Goal: Find specific page/section: Find specific page/section

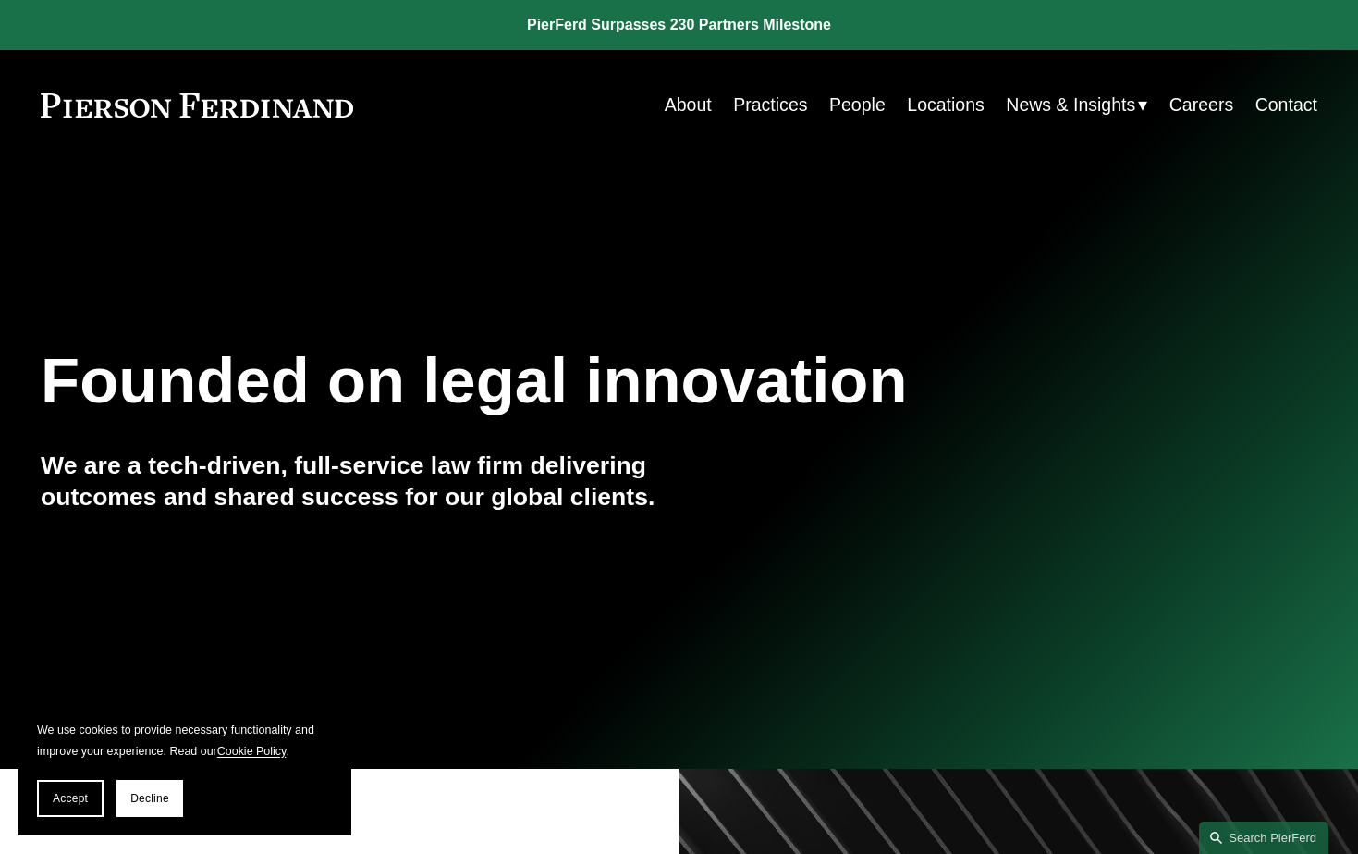
scroll to position [92, 0]
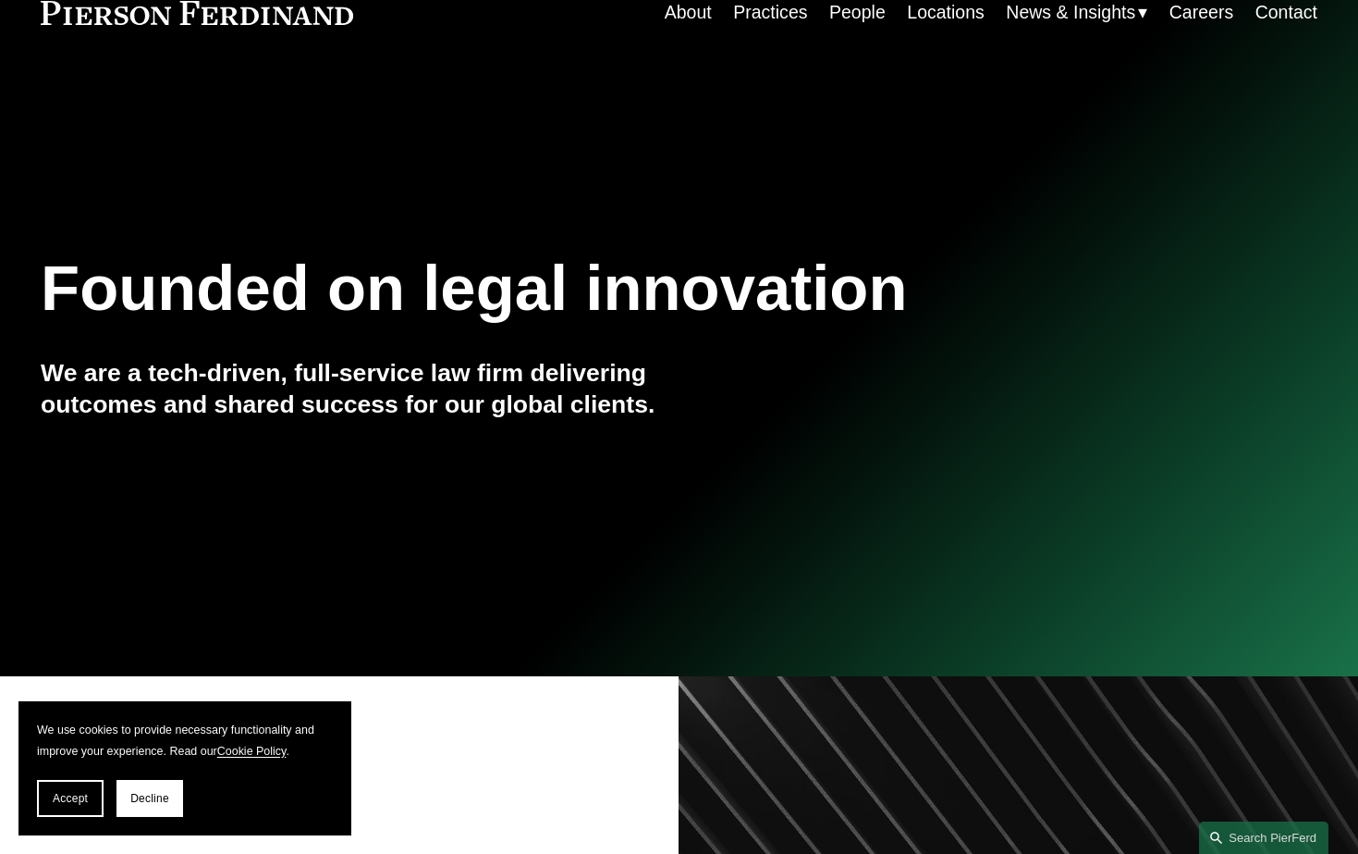
click at [146, 792] on span "Decline" at bounding box center [149, 798] width 39 height 13
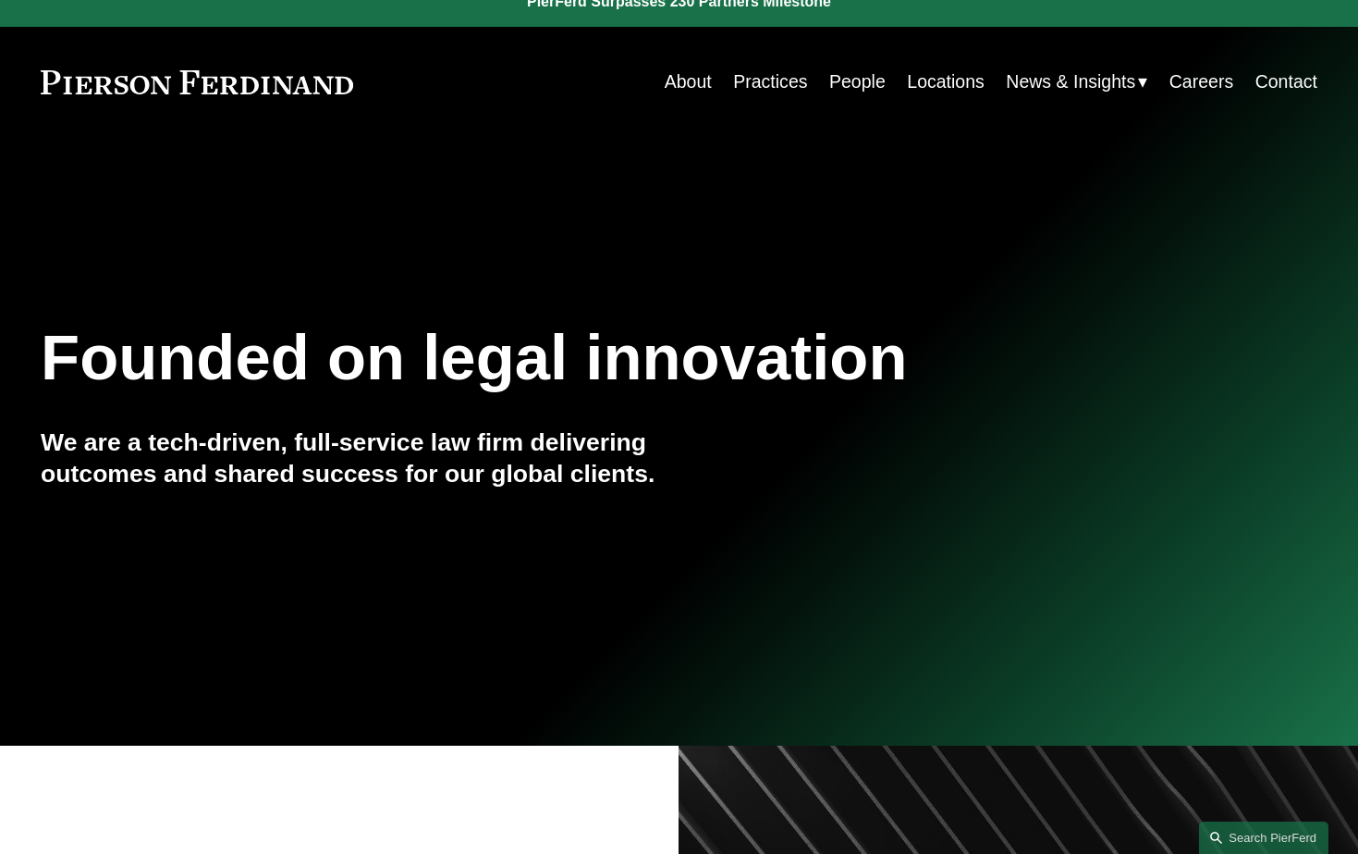
scroll to position [0, 0]
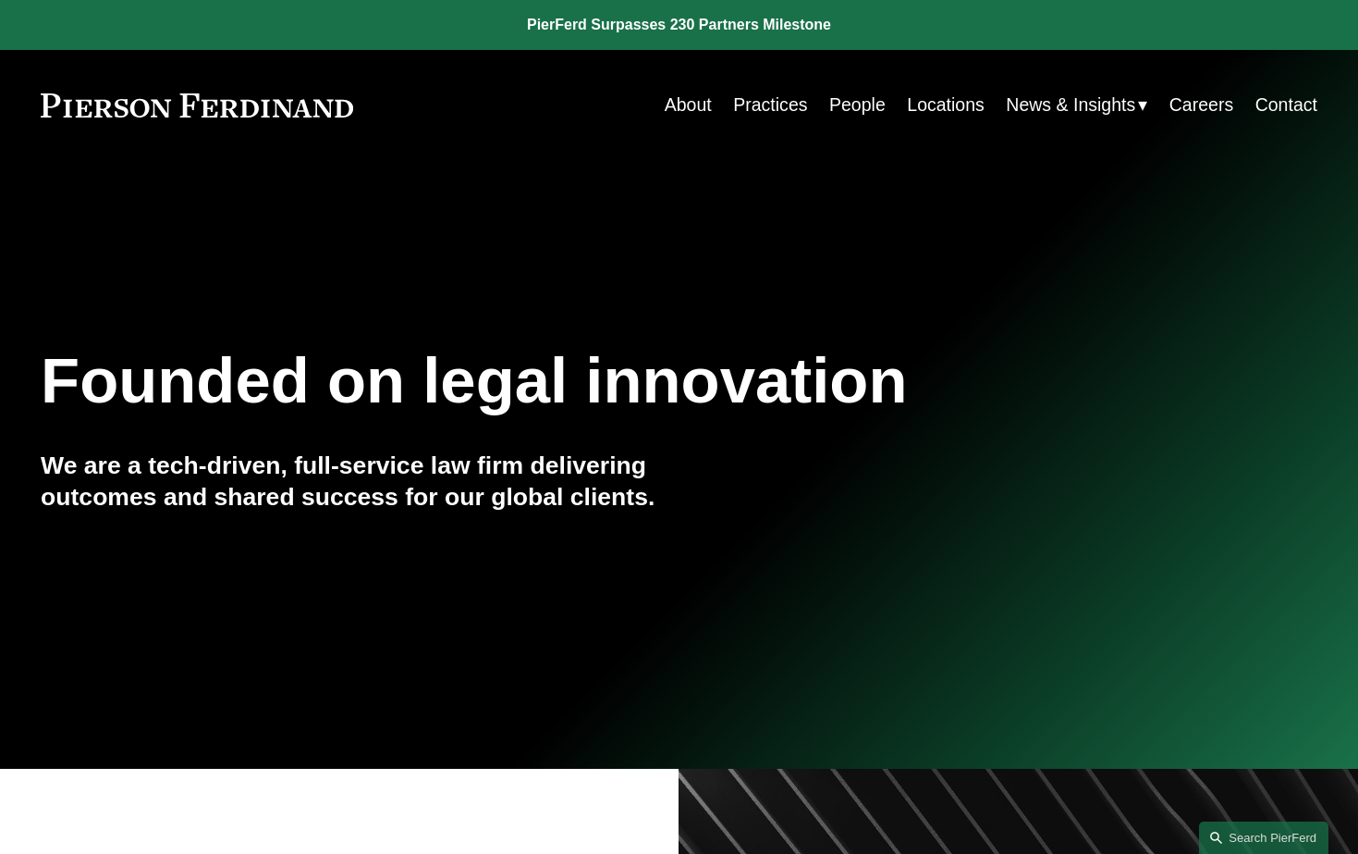
click at [873, 98] on link "People" at bounding box center [857, 105] width 56 height 36
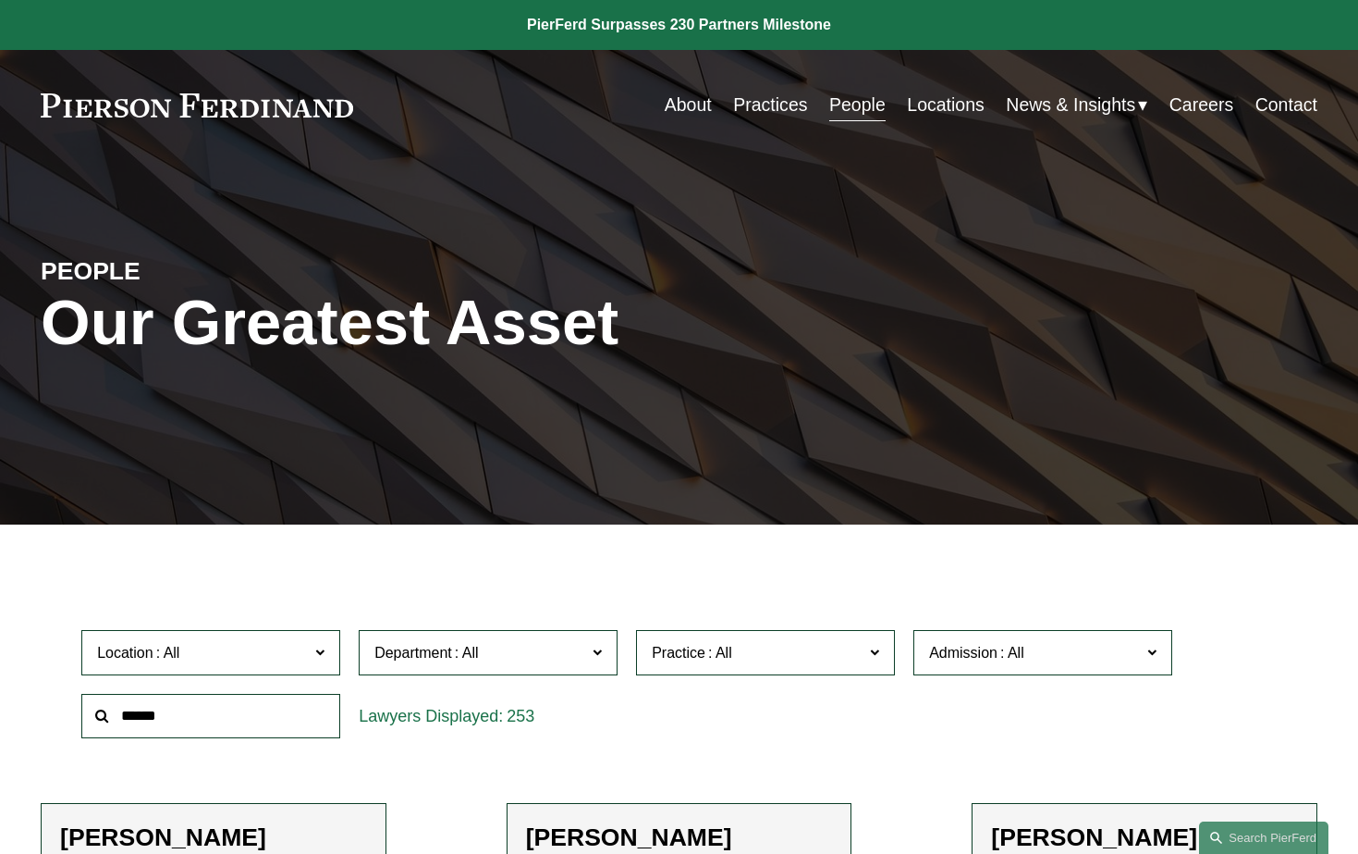
scroll to position [563, 0]
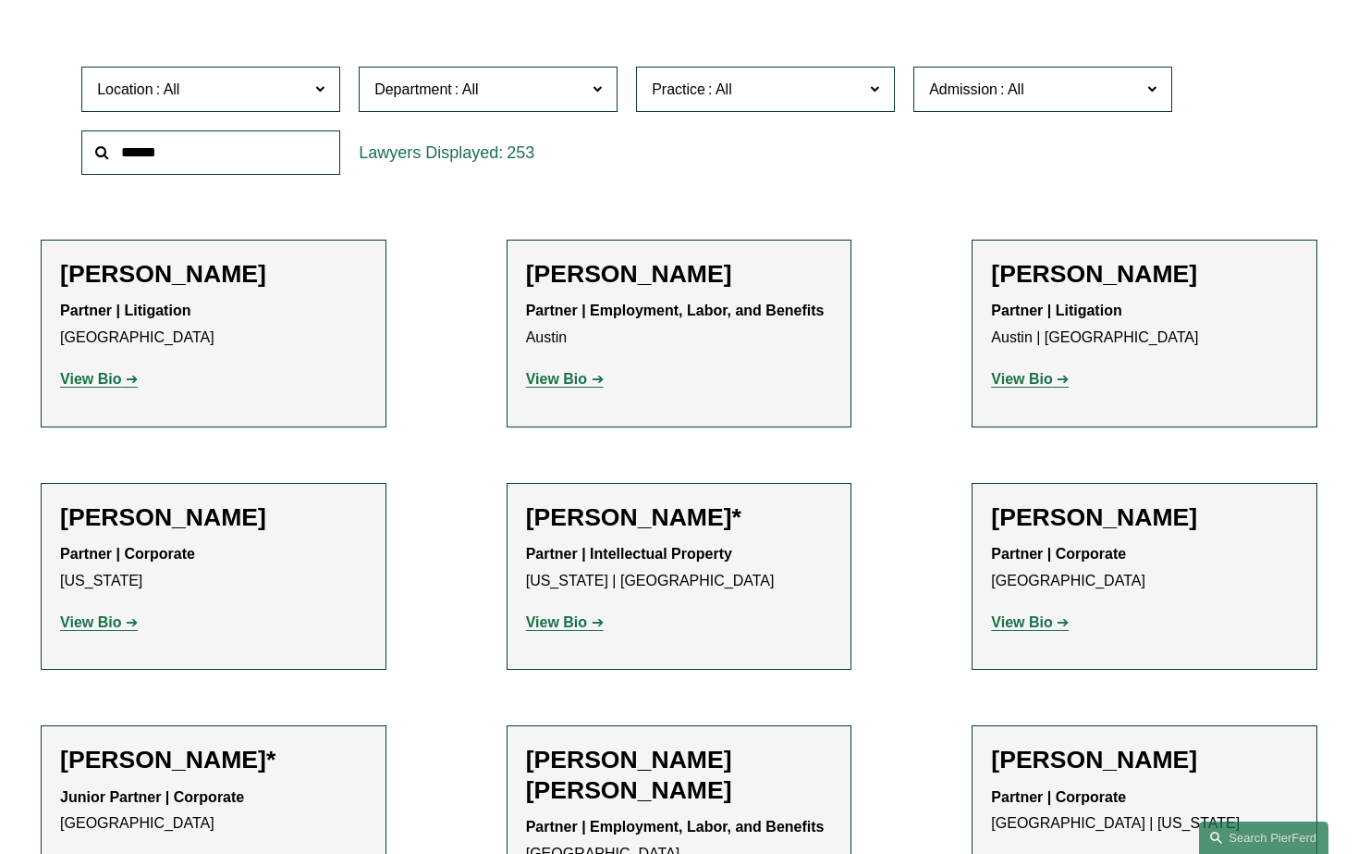
click at [315, 90] on label "Location" at bounding box center [210, 89] width 259 height 45
click at [0, 0] on link "Chicago" at bounding box center [0, 0] width 0 height 0
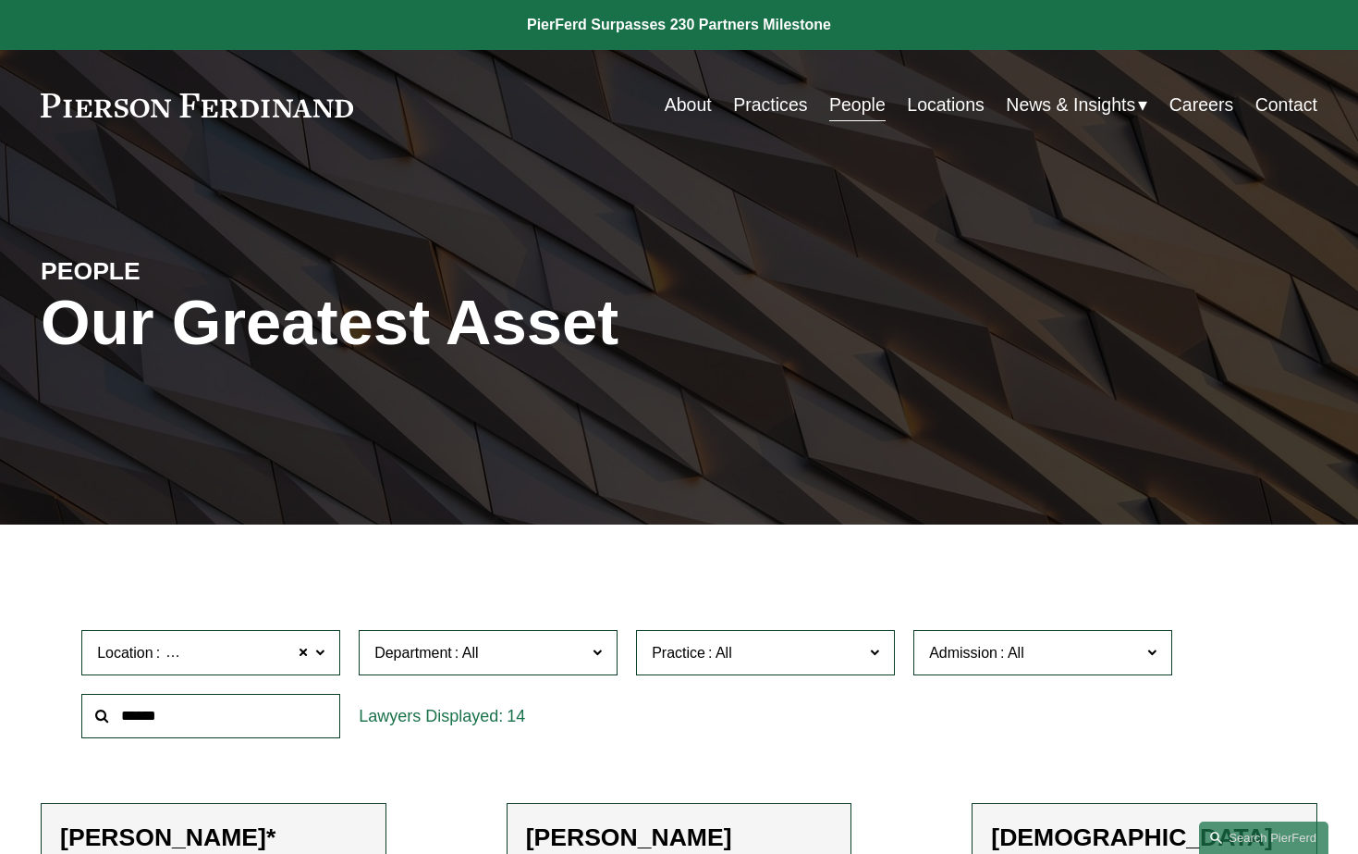
click at [318, 656] on span at bounding box center [319, 651] width 9 height 24
click at [0, 0] on link "London" at bounding box center [0, 0] width 0 height 0
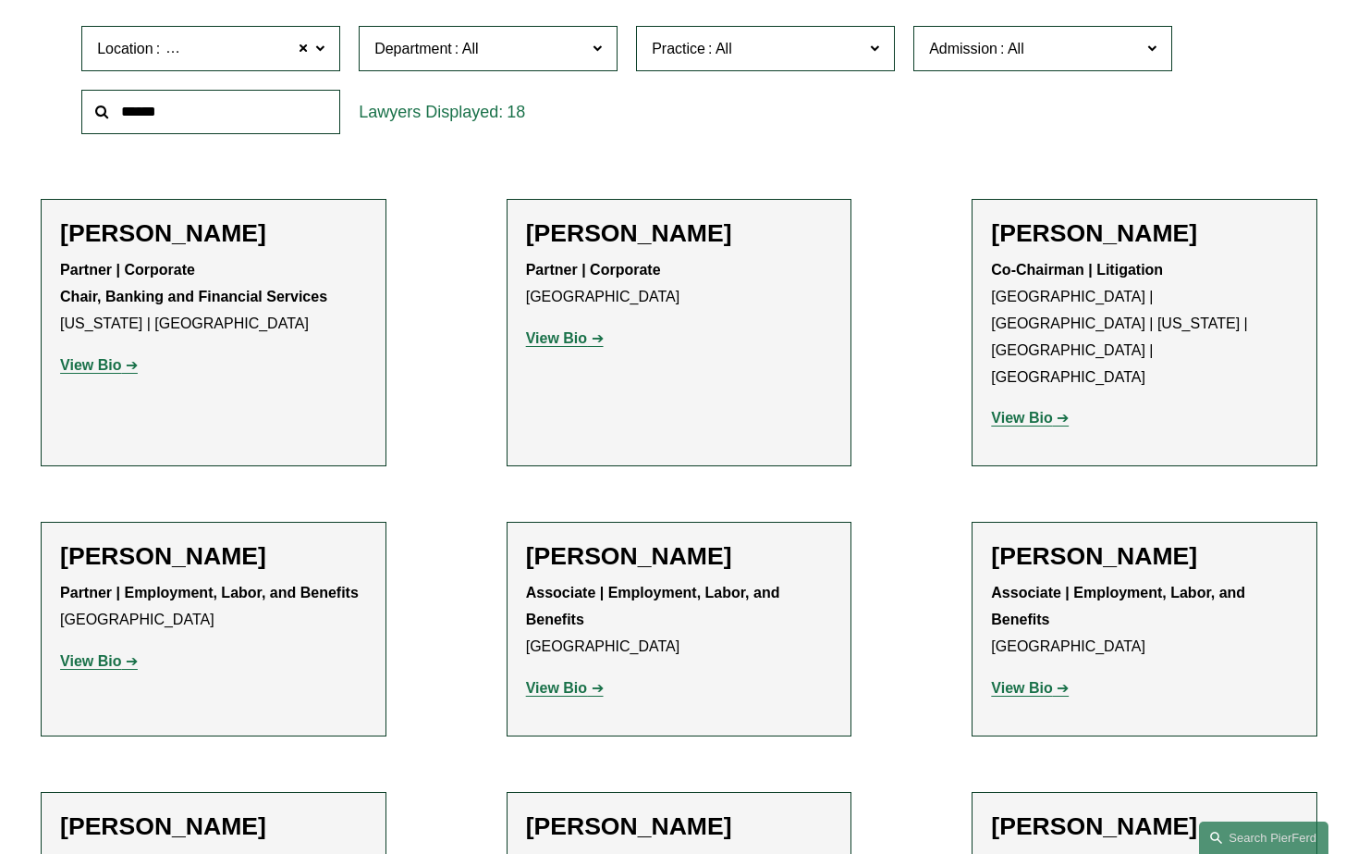
scroll to position [707, 0]
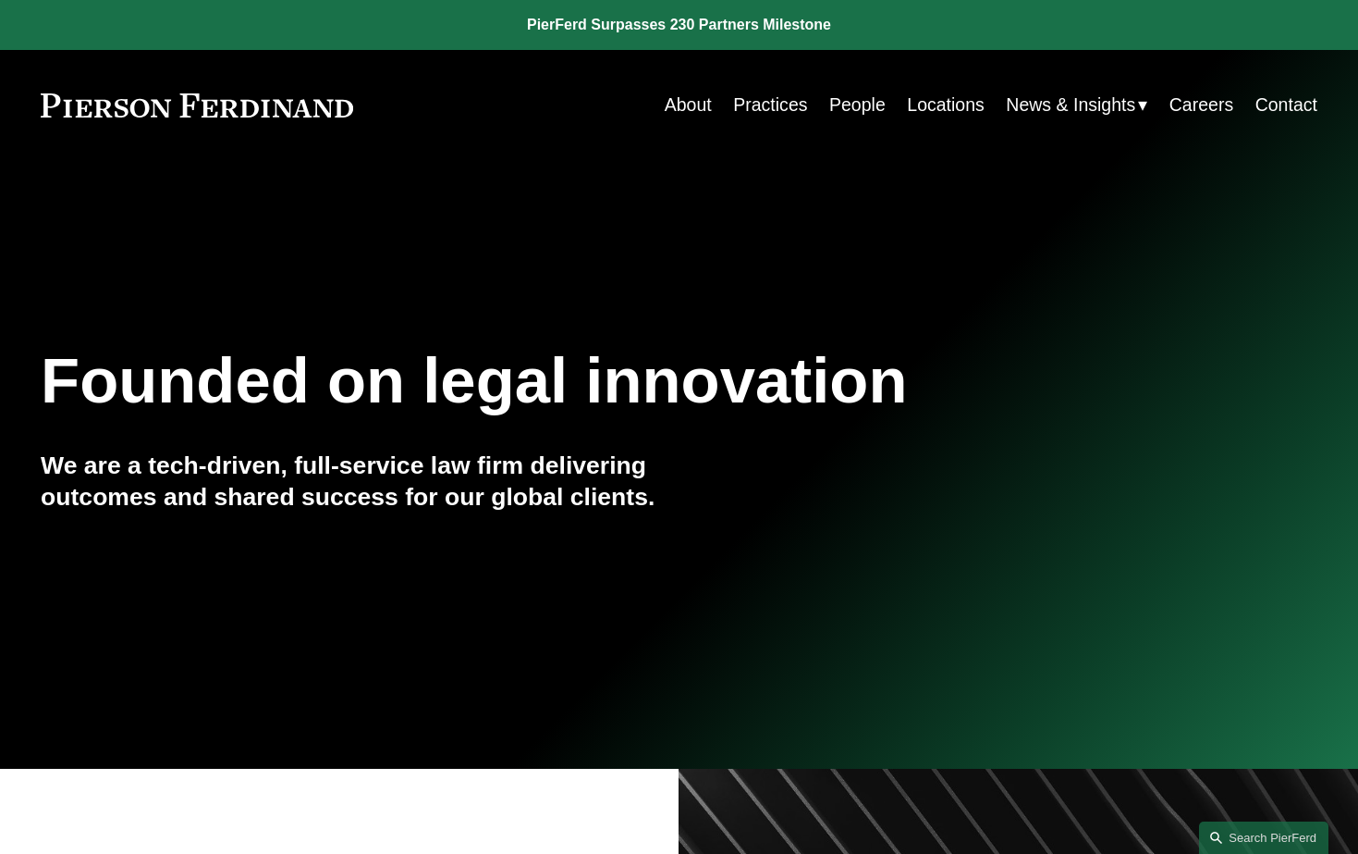
click at [843, 102] on link "People" at bounding box center [857, 105] width 56 height 36
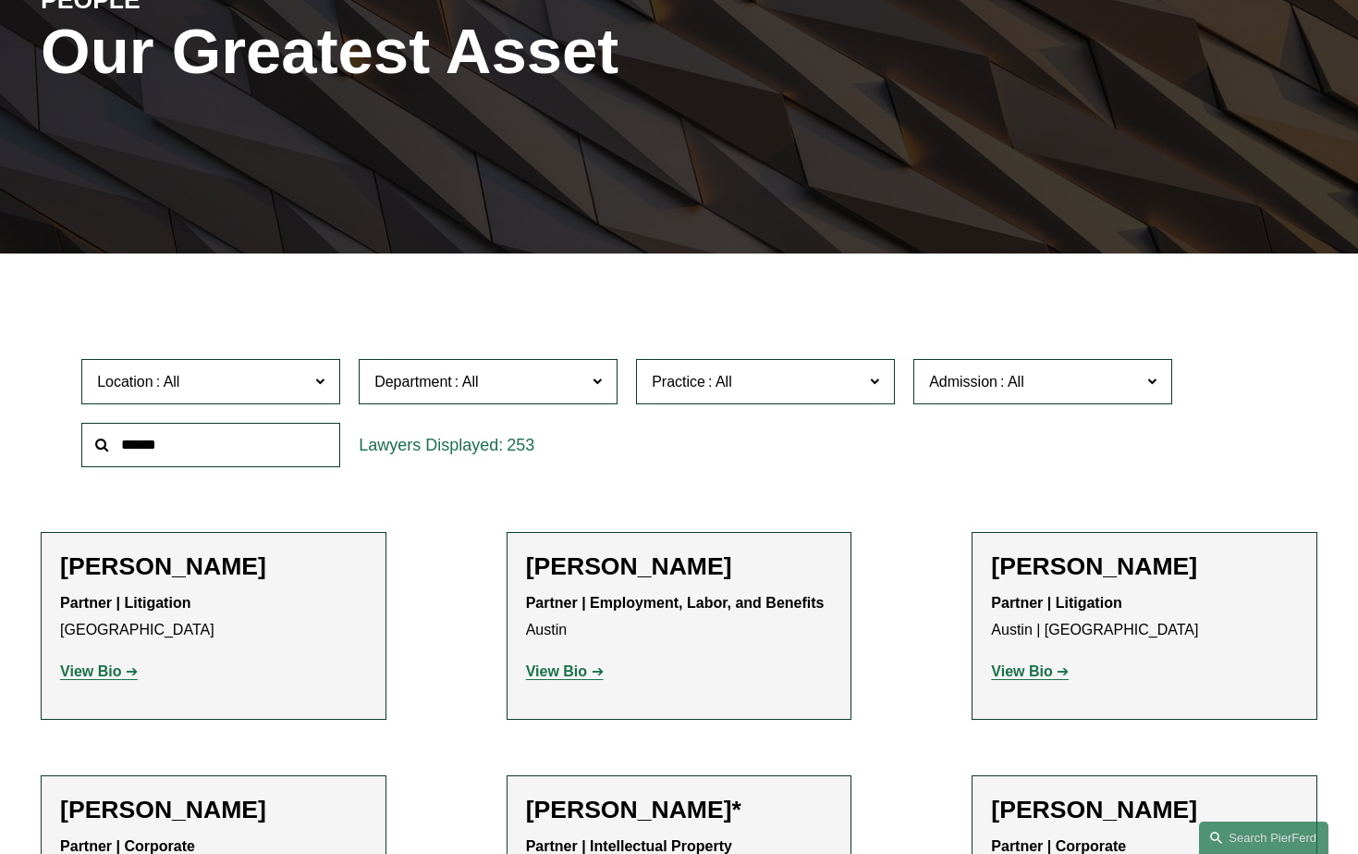
scroll to position [92, 0]
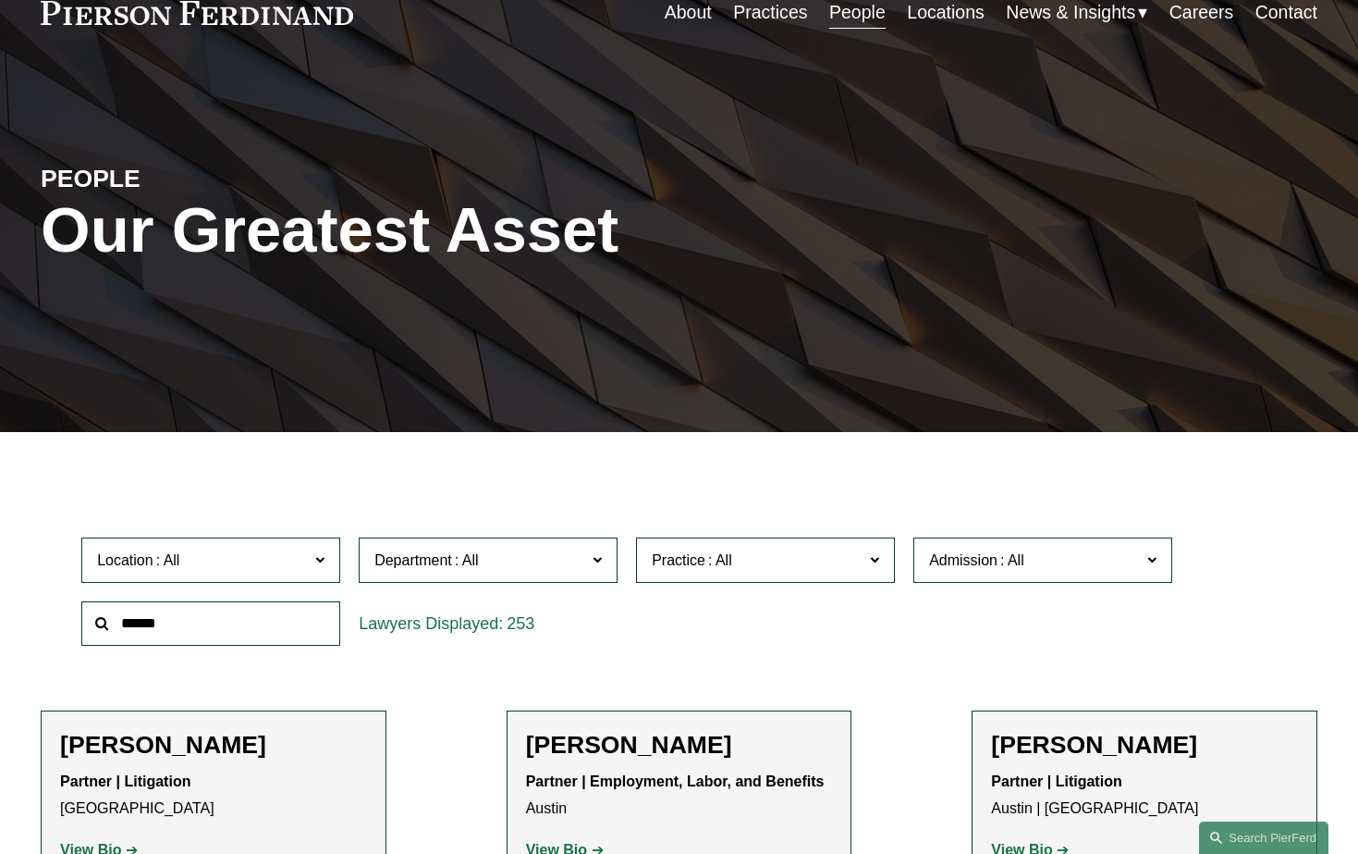
click at [297, 567] on span "Location" at bounding box center [203, 559] width 212 height 25
click at [0, 0] on link "London" at bounding box center [0, 0] width 0 height 0
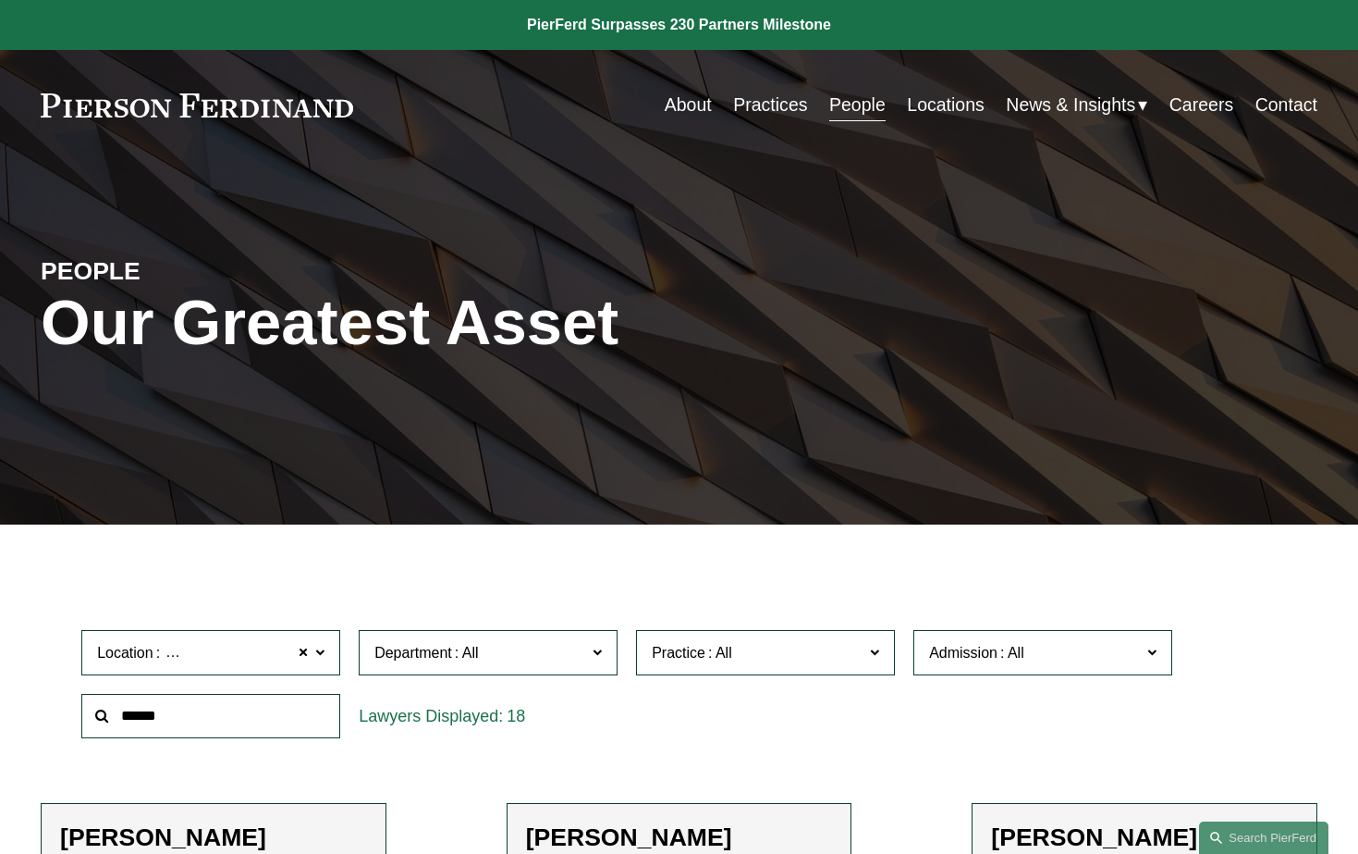
click at [767, 108] on link "Practices" at bounding box center [770, 105] width 74 height 36
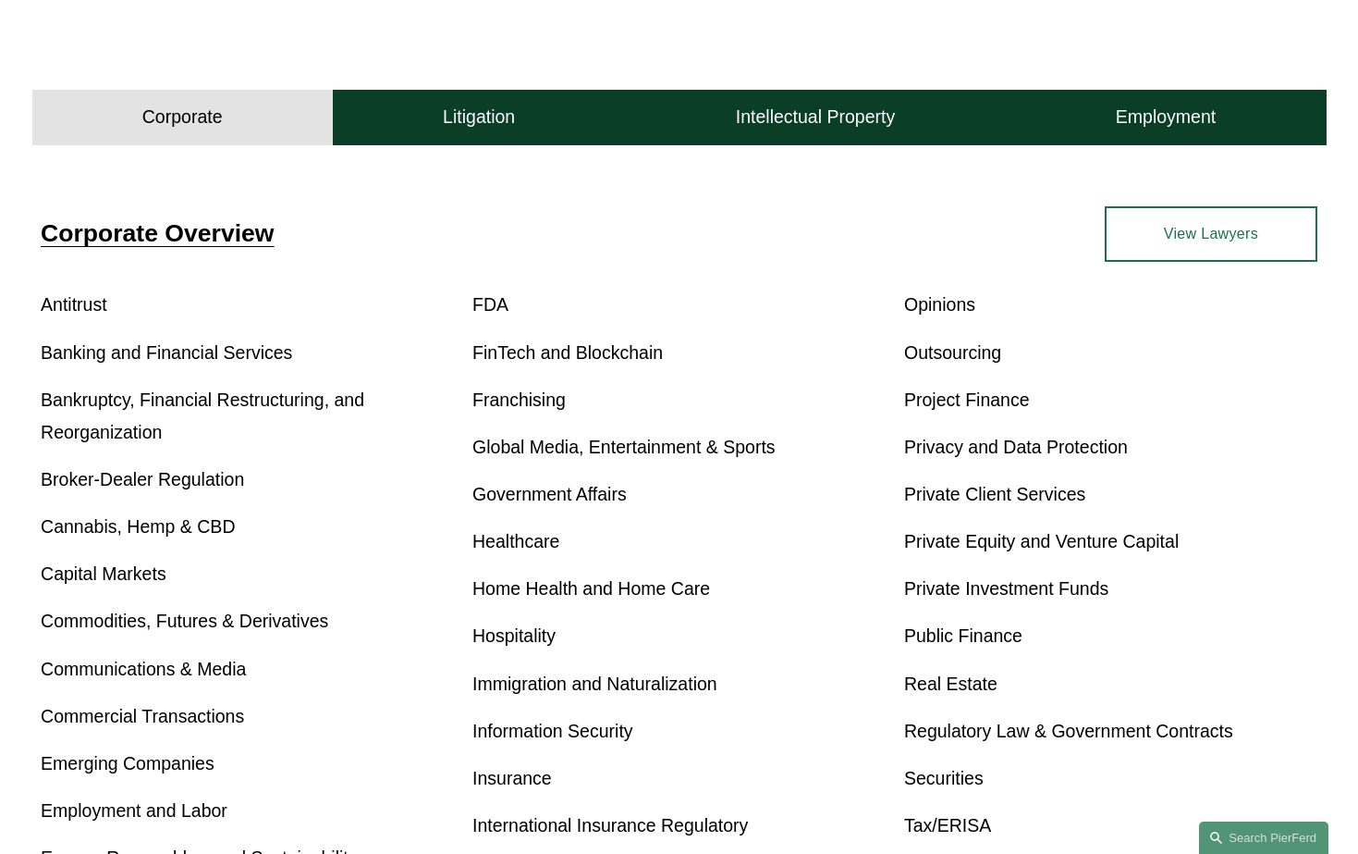
scroll to position [555, 0]
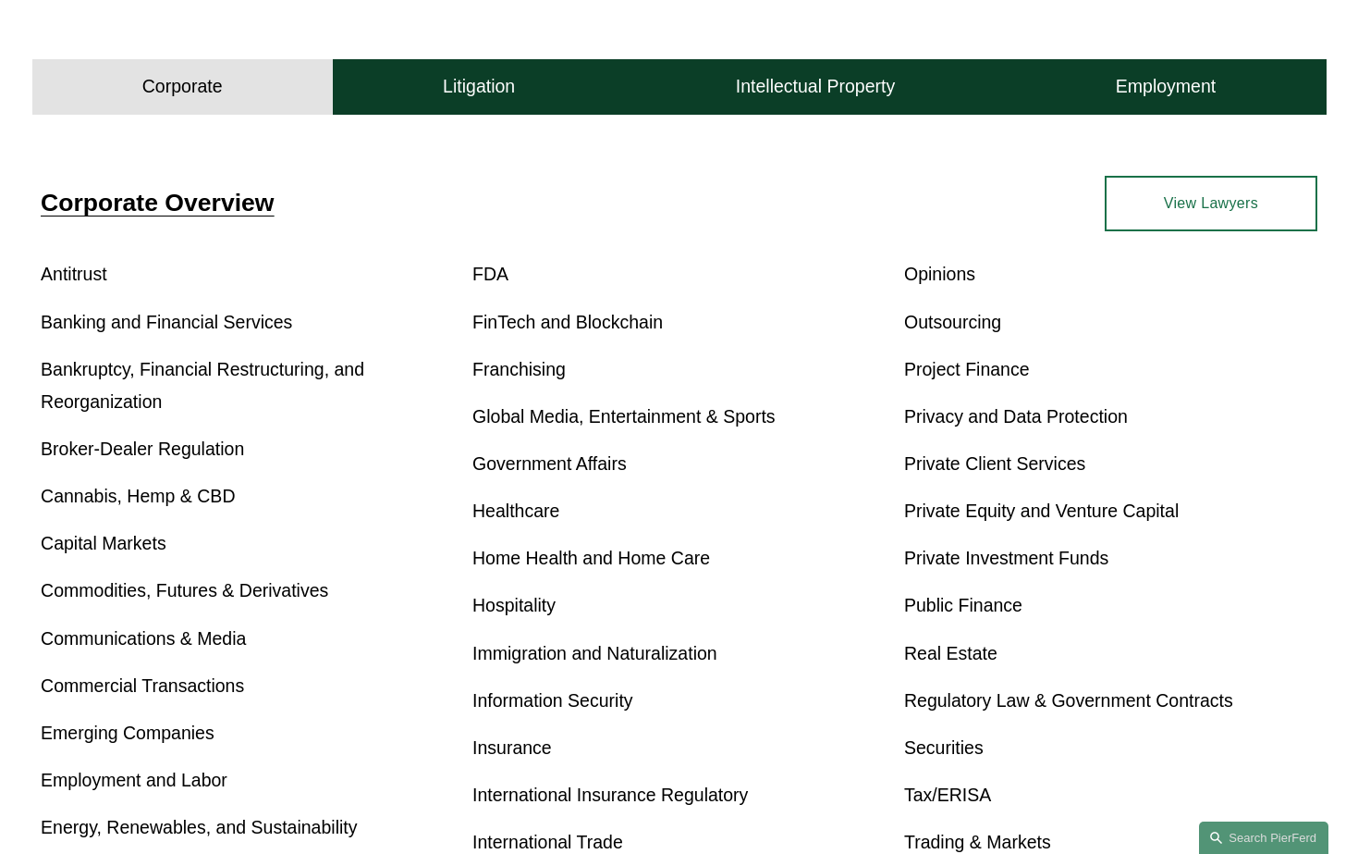
click at [498, 740] on link "Insurance" at bounding box center [513, 747] width 80 height 20
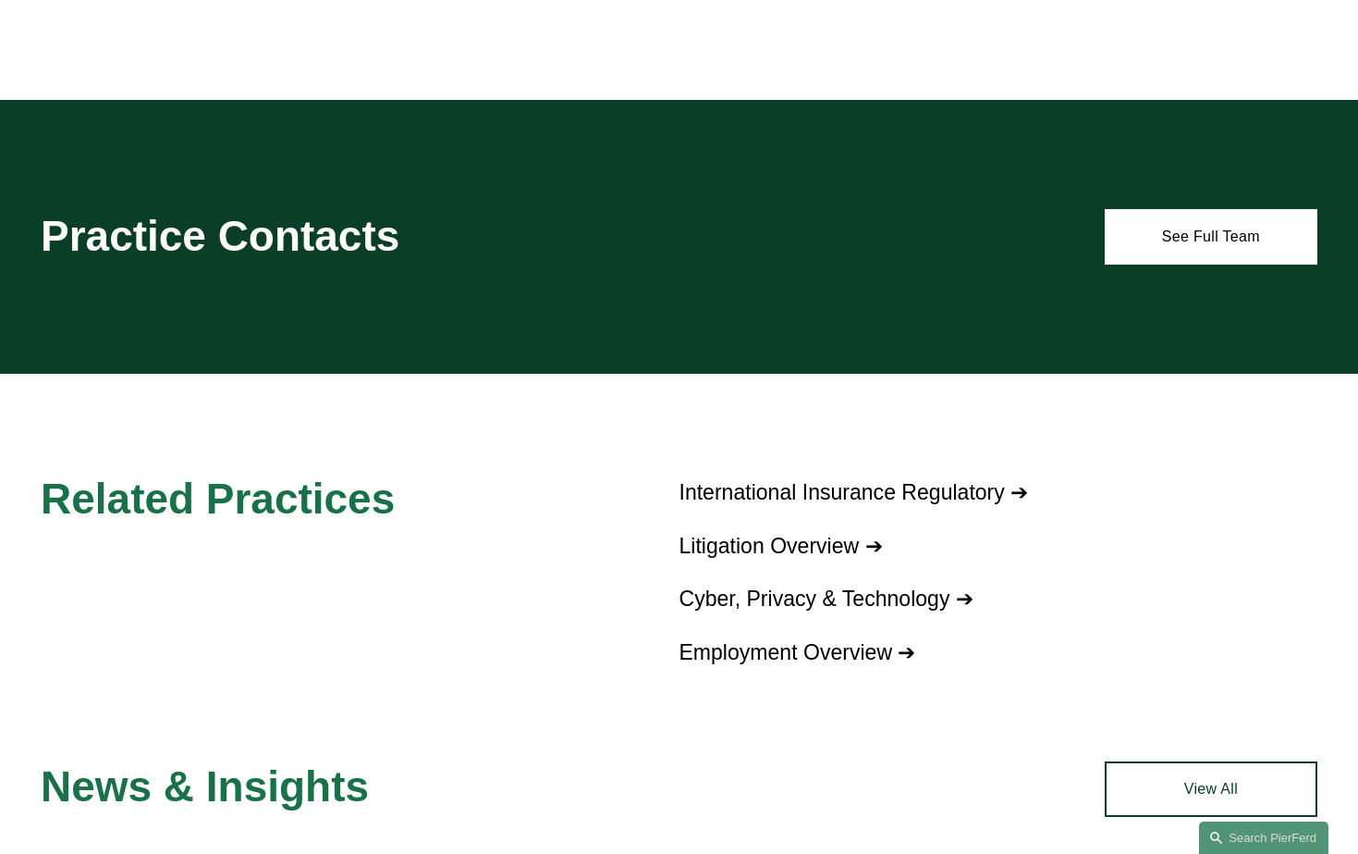
scroll to position [2316, 0]
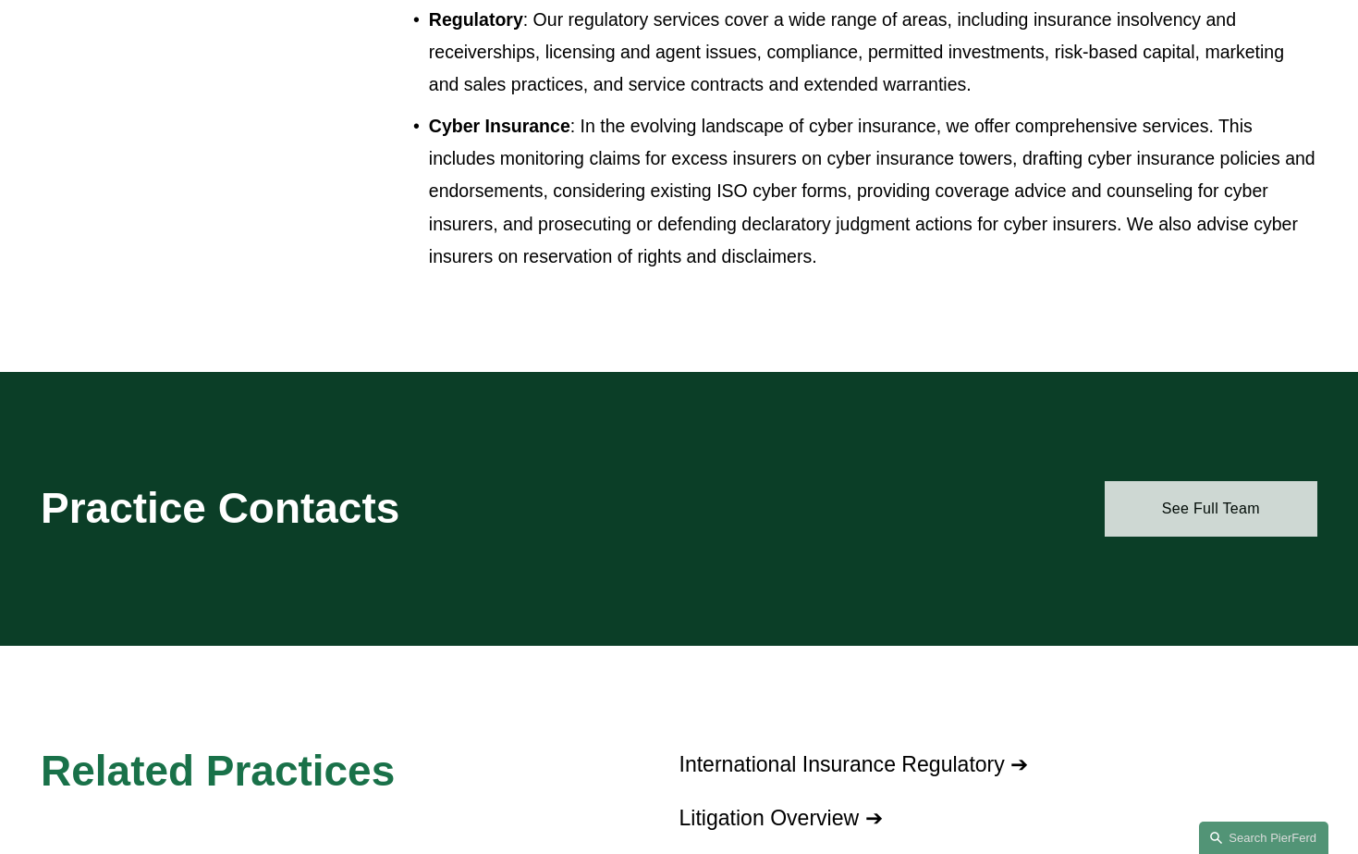
click at [1132, 483] on link "See Full Team" at bounding box center [1211, 508] width 213 height 55
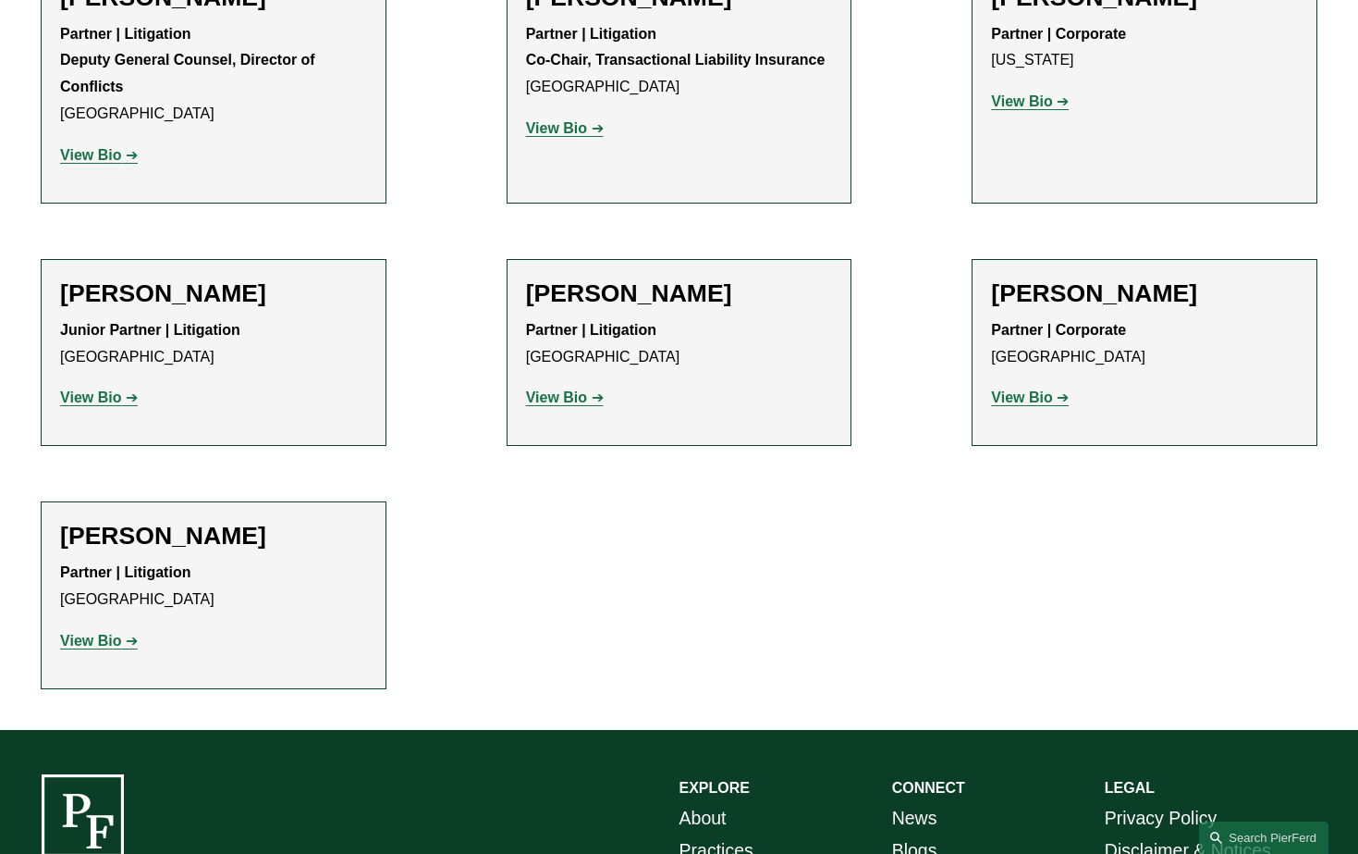
scroll to position [4656, 0]
